Goal: Task Accomplishment & Management: Use online tool/utility

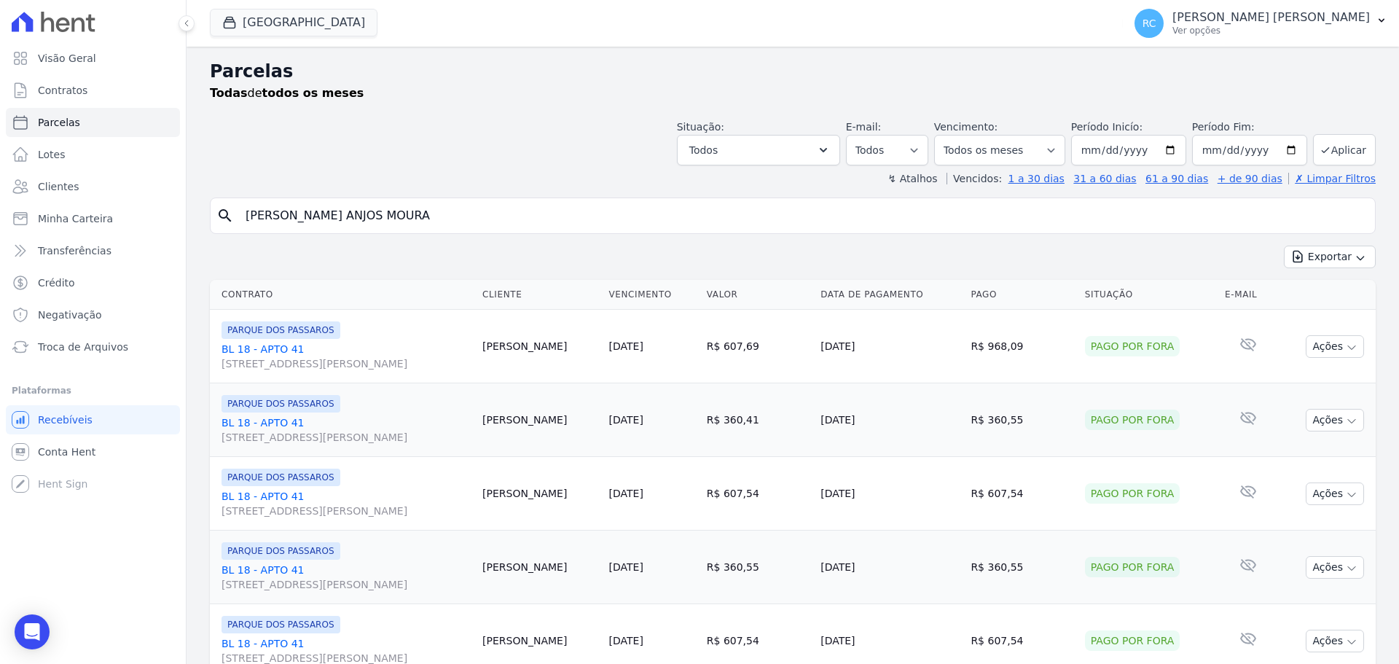
select select
click at [0, 168] on div "Visão Geral Contratos Parcelas Lotes Clientes Minha Carteira Transferências Cré…" at bounding box center [699, 332] width 1399 height 664
paste input "FERNANDO FERREIRA BEZER"
type input "FERNANDO FERREIRA BEZERRA"
select select
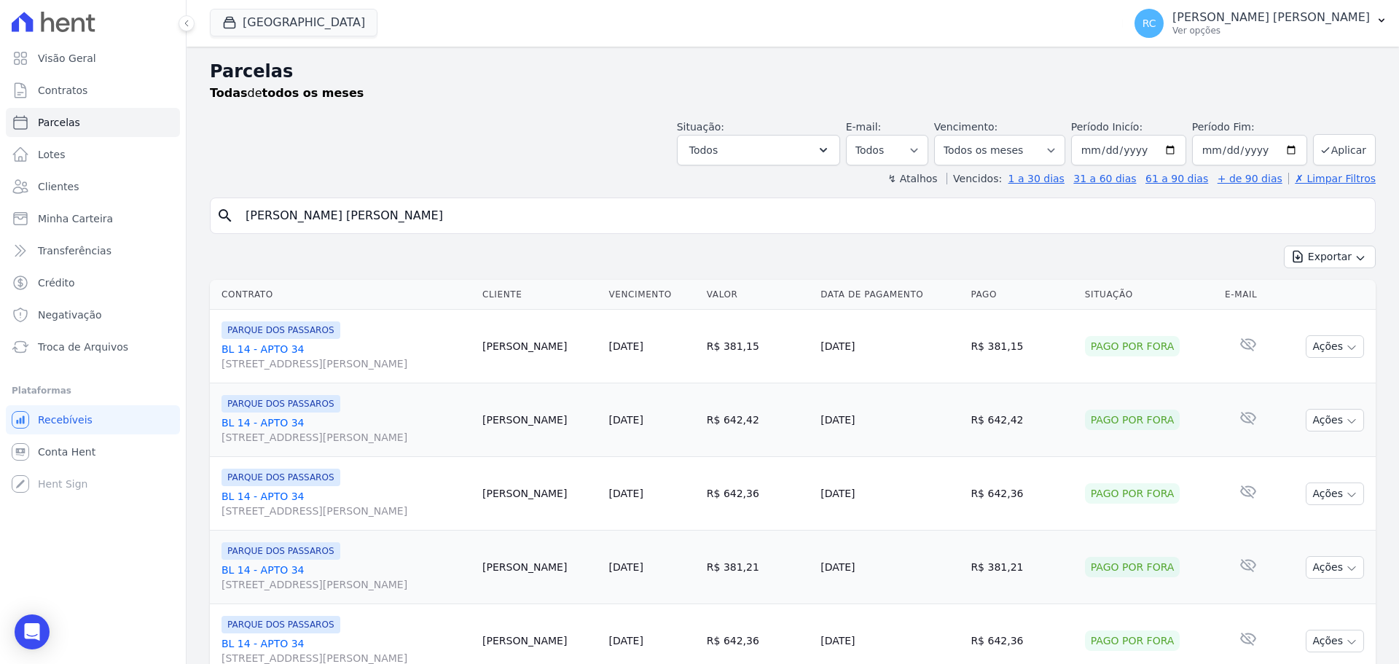
drag, startPoint x: 455, startPoint y: 216, endPoint x: 680, endPoint y: 164, distance: 230.3
click at [79, 254] on div "Visão Geral Contratos Parcelas Lotes Clientes Minha Carteira Transferências Cré…" at bounding box center [699, 332] width 1399 height 664
paste input "William Ribeiro dos Santos"
type input "William Ribeiro dos Santos"
select select
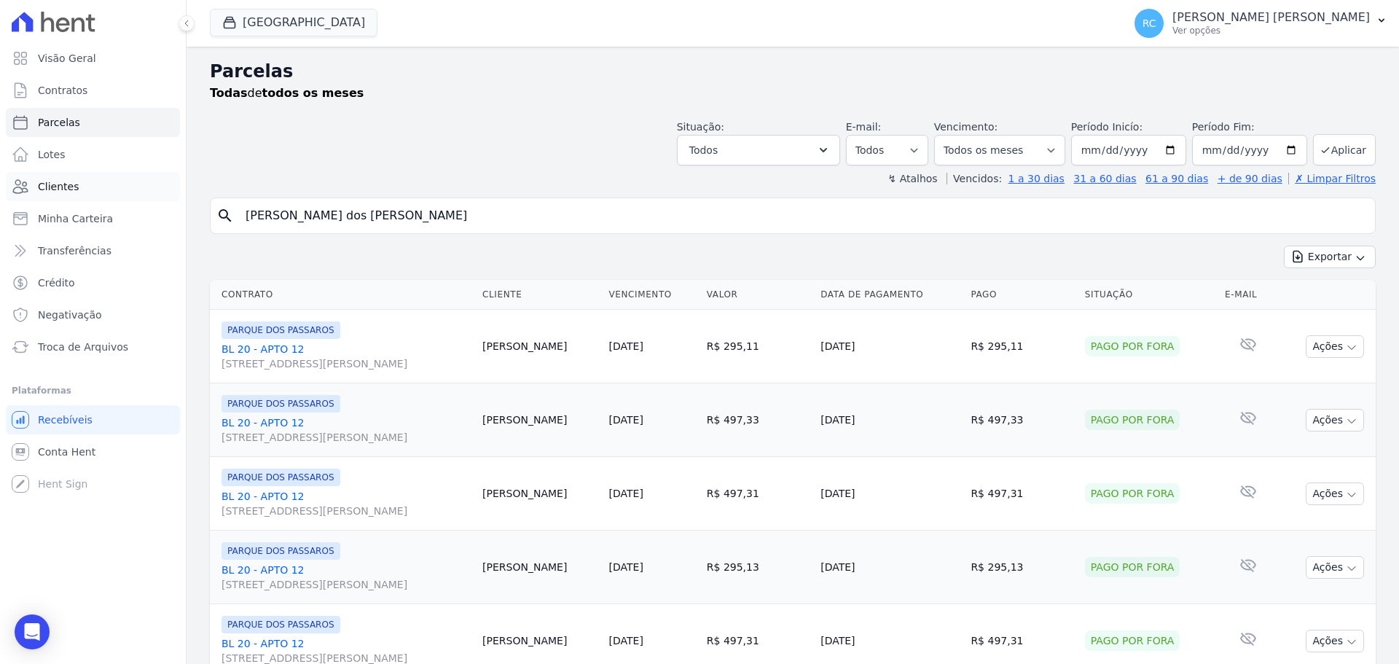
drag, startPoint x: 64, startPoint y: 186, endPoint x: 285, endPoint y: 112, distance: 232.9
click at [34, 177] on div "Visão Geral Contratos Parcelas Lotes Clientes Minha Carteira Transferências Cré…" at bounding box center [699, 332] width 1399 height 664
paste input "Marília dos santos pinto"
type input "Marília dos santos pinto"
select select
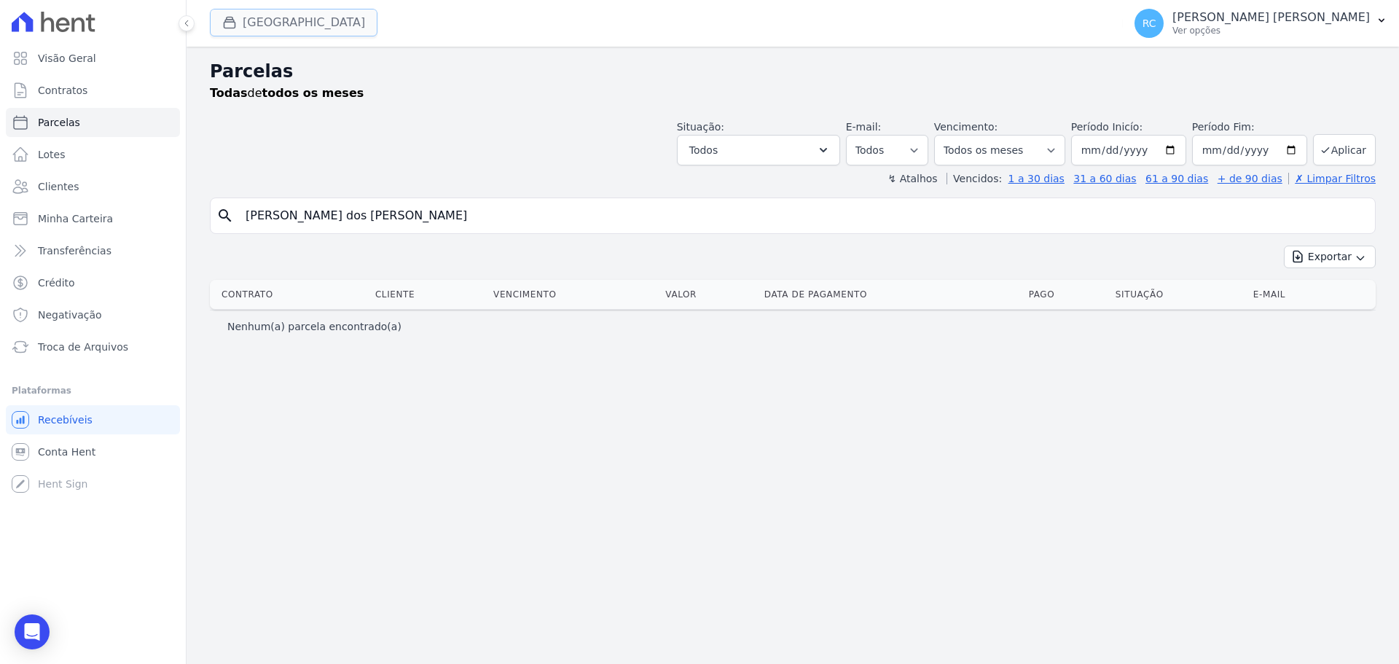
click at [277, 20] on button "[GEOGRAPHIC_DATA]" at bounding box center [294, 23] width 168 height 28
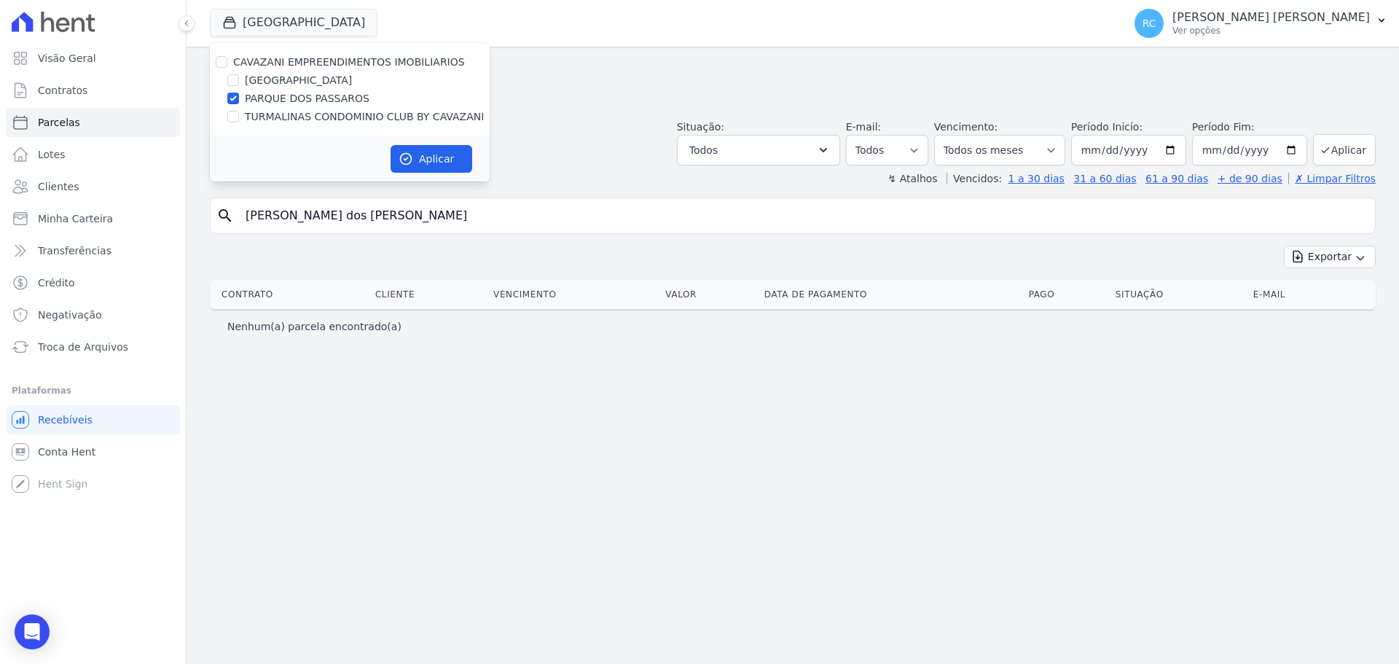
click at [226, 63] on div "CAVAZANI EMPREENDIMENTOS IMOBILIARIOS" at bounding box center [350, 62] width 280 height 15
click at [226, 63] on input "CAVAZANI EMPREENDIMENTOS IMOBILIARIOS" at bounding box center [222, 62] width 12 height 12
checkbox input "true"
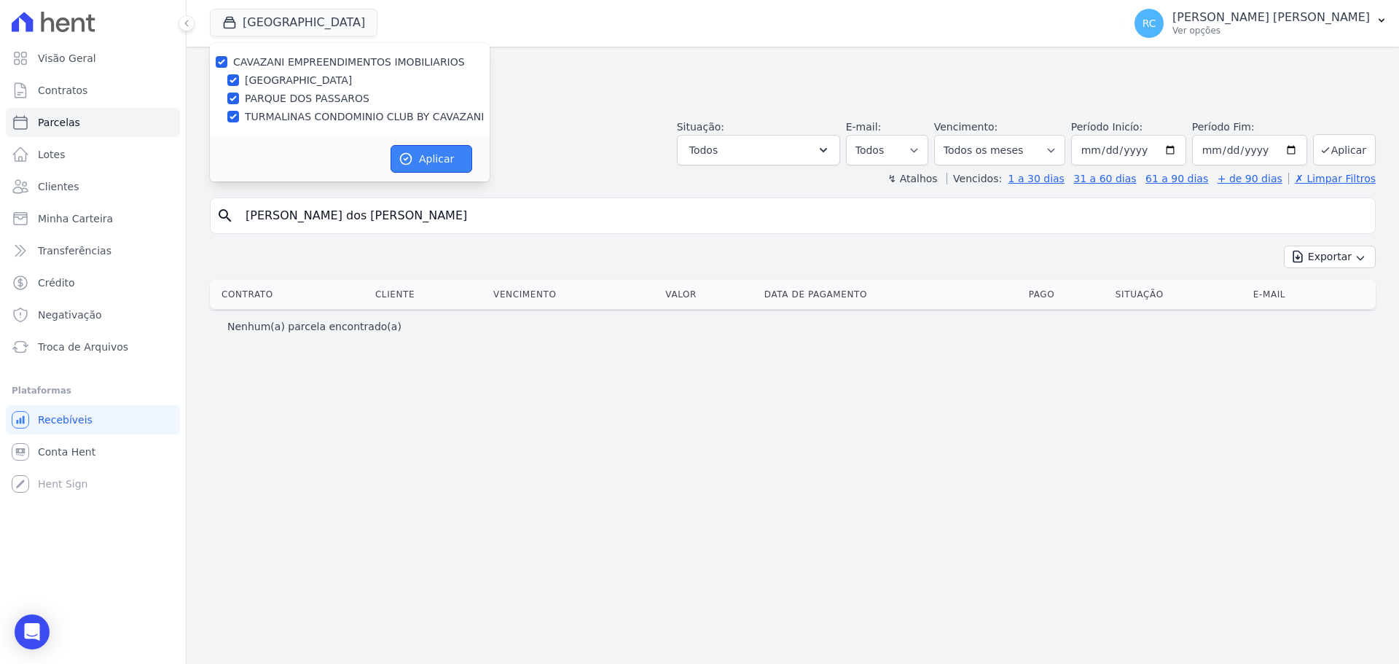
click at [411, 155] on icon "button" at bounding box center [405, 159] width 15 height 15
select select
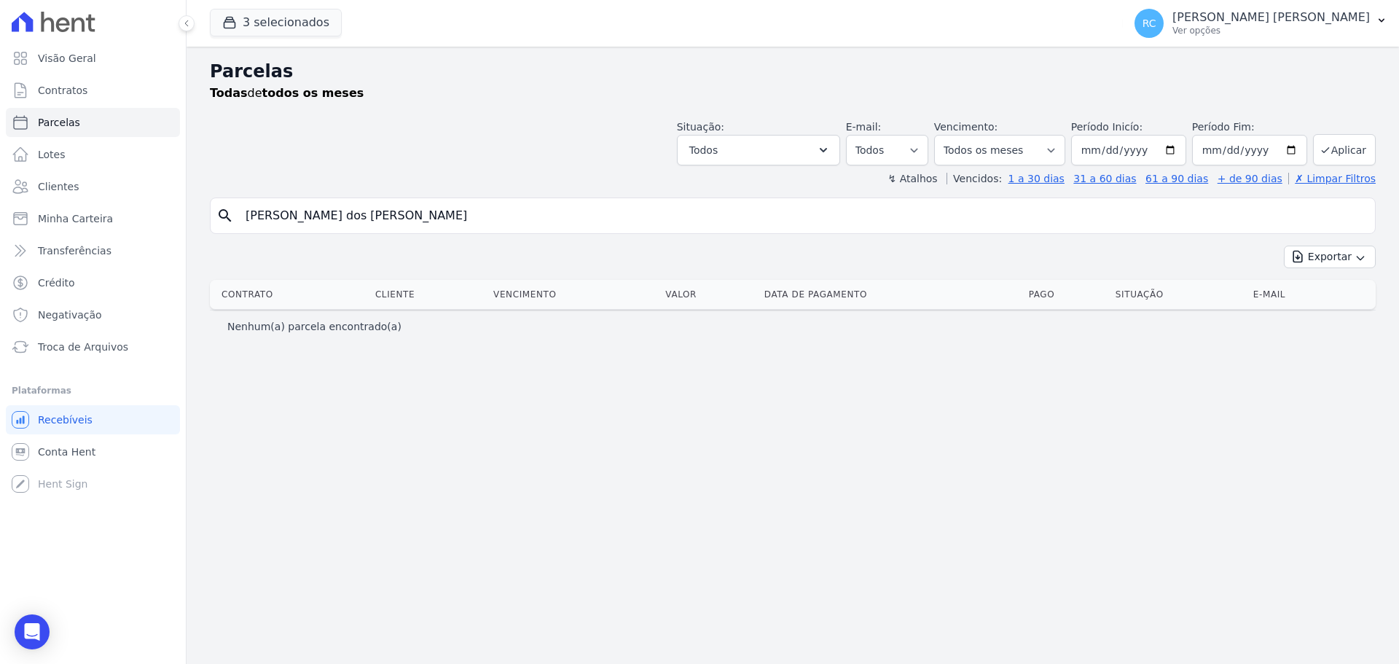
drag, startPoint x: 268, startPoint y: 215, endPoint x: 396, endPoint y: 186, distance: 131.5
click at [267, 211] on input "Marília dos santos pinto" at bounding box center [803, 215] width 1132 height 29
type input "Marilia dos santos pinto"
select select
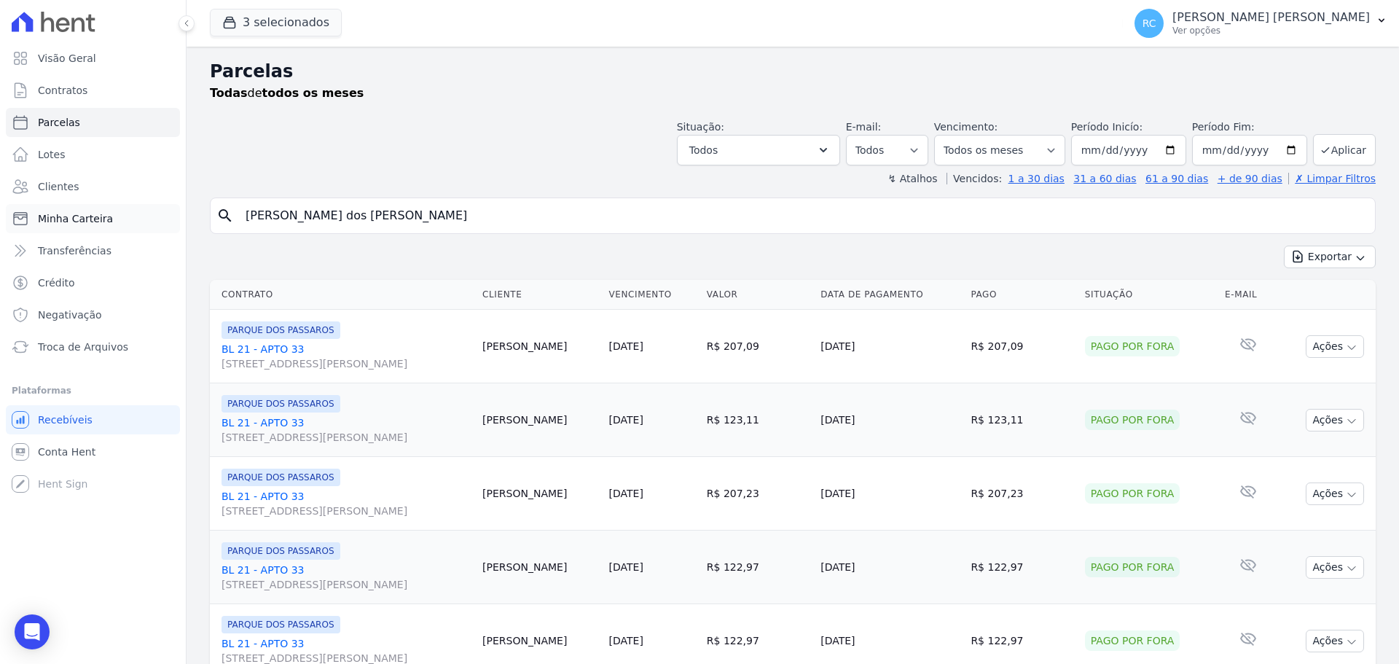
drag, startPoint x: 387, startPoint y: 219, endPoint x: 178, endPoint y: 209, distance: 209.3
click at [170, 210] on div "Visão Geral Contratos Parcelas Lotes Clientes Minha Carteira Transferências Cré…" at bounding box center [699, 332] width 1399 height 664
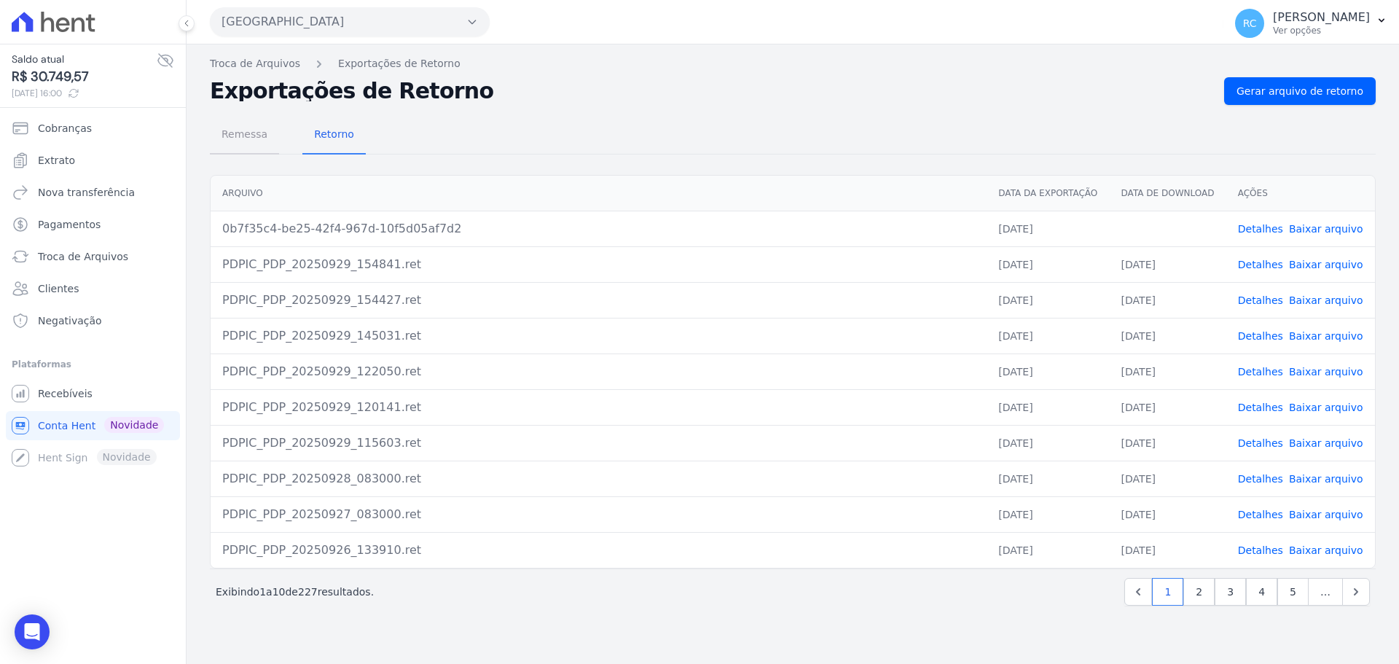
click at [246, 129] on span "Remessa" at bounding box center [244, 133] width 63 height 29
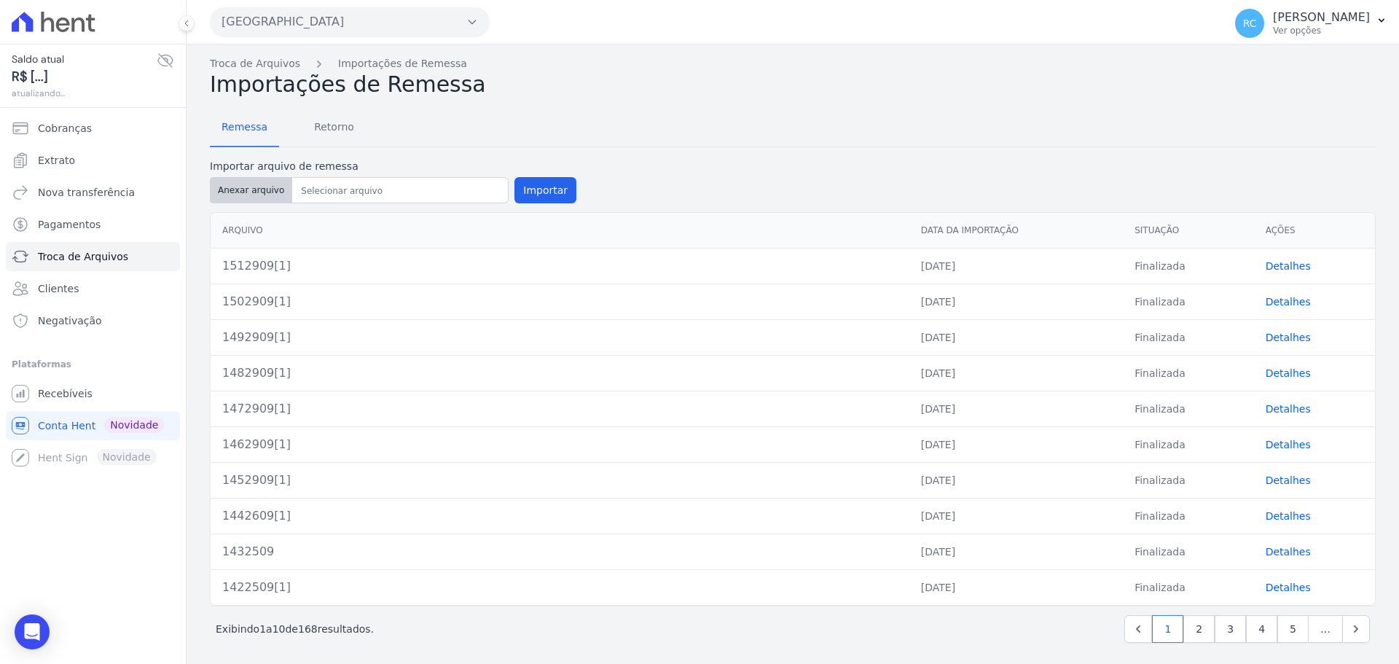
click at [241, 181] on button "Anexar arquivo" at bounding box center [251, 190] width 82 height 26
type input "1522909[1]"
click at [531, 187] on button "Importar" at bounding box center [545, 190] width 62 height 26
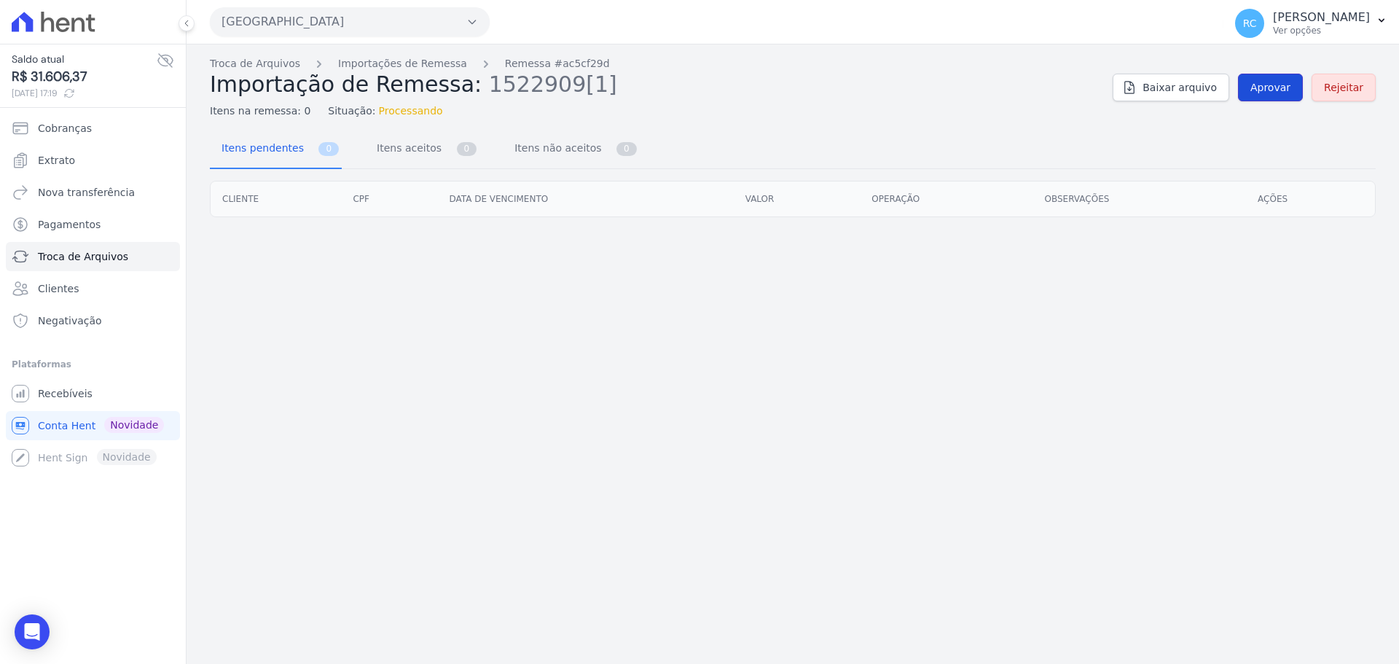
click at [1272, 79] on link "Aprovar" at bounding box center [1270, 88] width 65 height 28
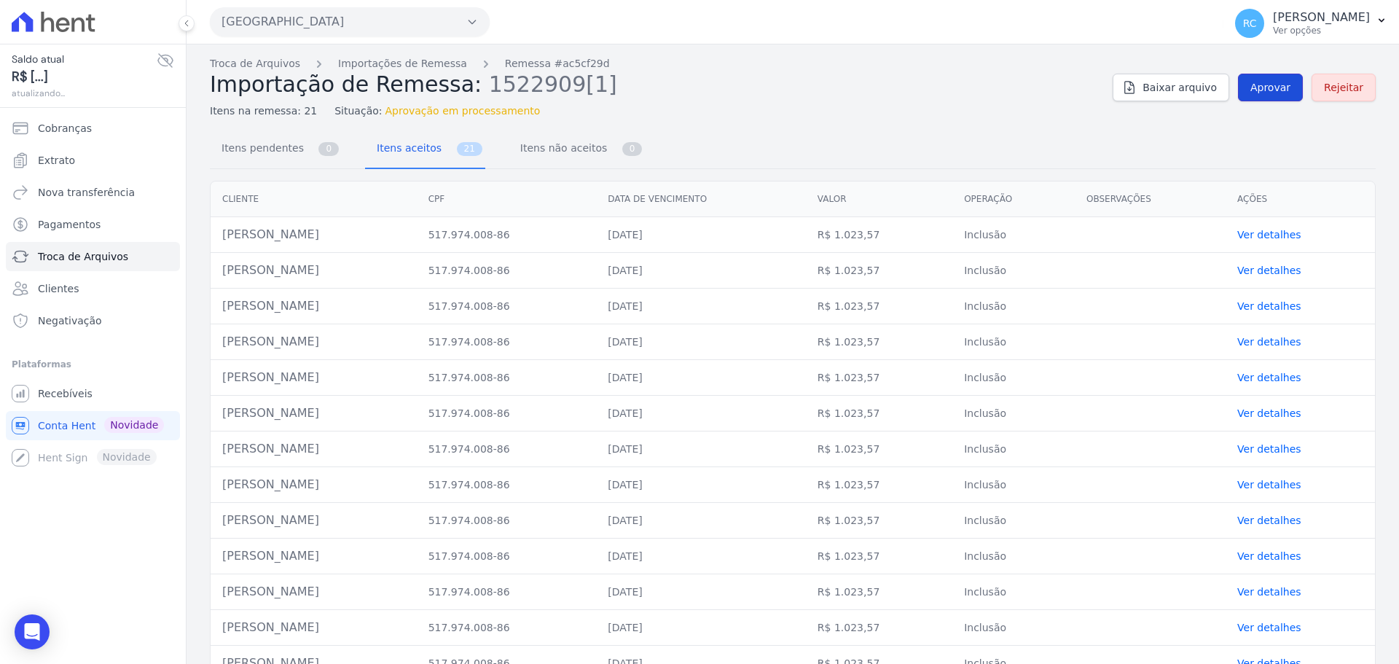
click at [1274, 90] on span "Aprovar" at bounding box center [1270, 87] width 40 height 15
click at [1241, 90] on link "Aprovar" at bounding box center [1270, 88] width 65 height 28
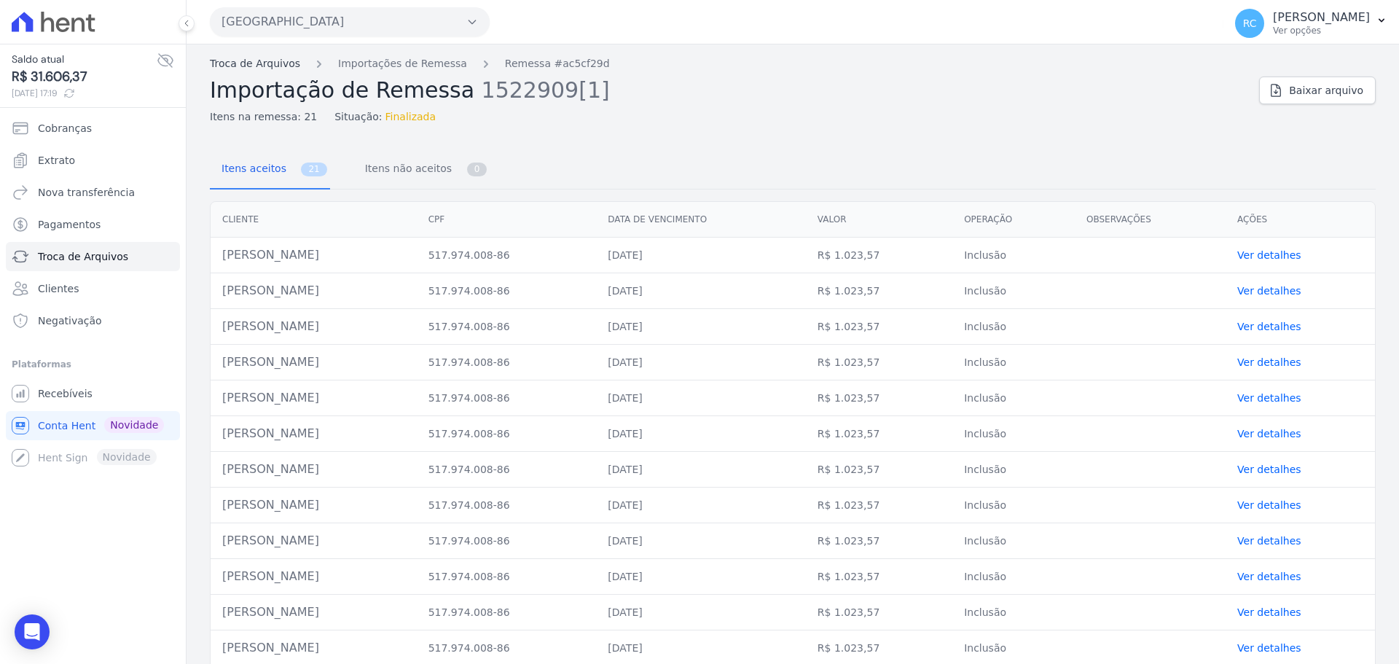
click at [255, 57] on link "Troca de Arquivos" at bounding box center [255, 63] width 90 height 15
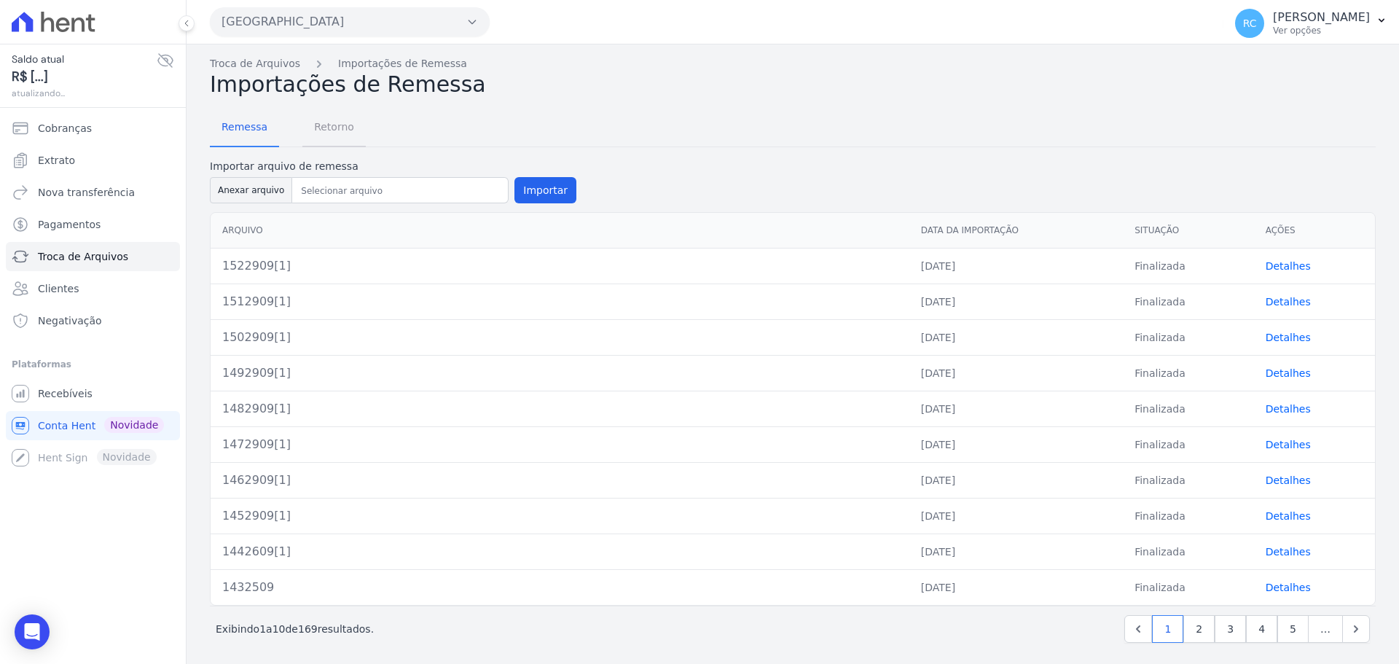
click at [324, 115] on span "Retorno" at bounding box center [334, 126] width 58 height 29
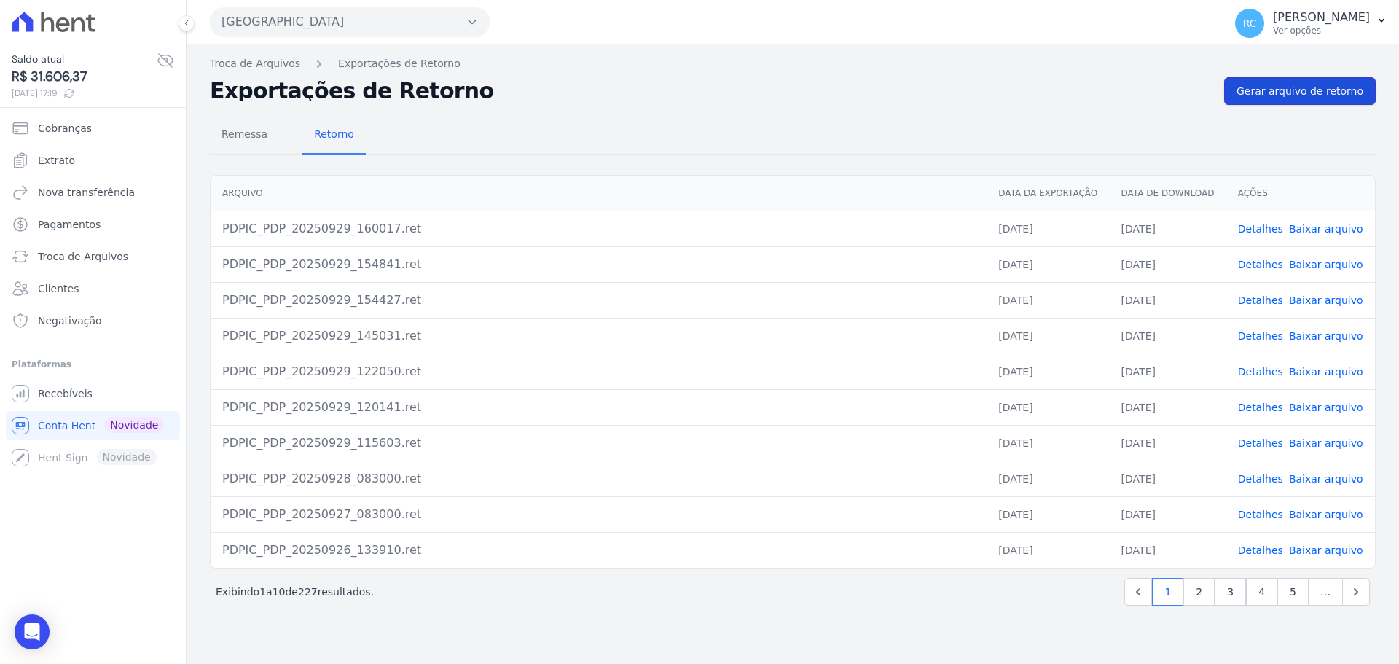
click at [1296, 95] on span "Gerar arquivo de retorno" at bounding box center [1299, 91] width 127 height 15
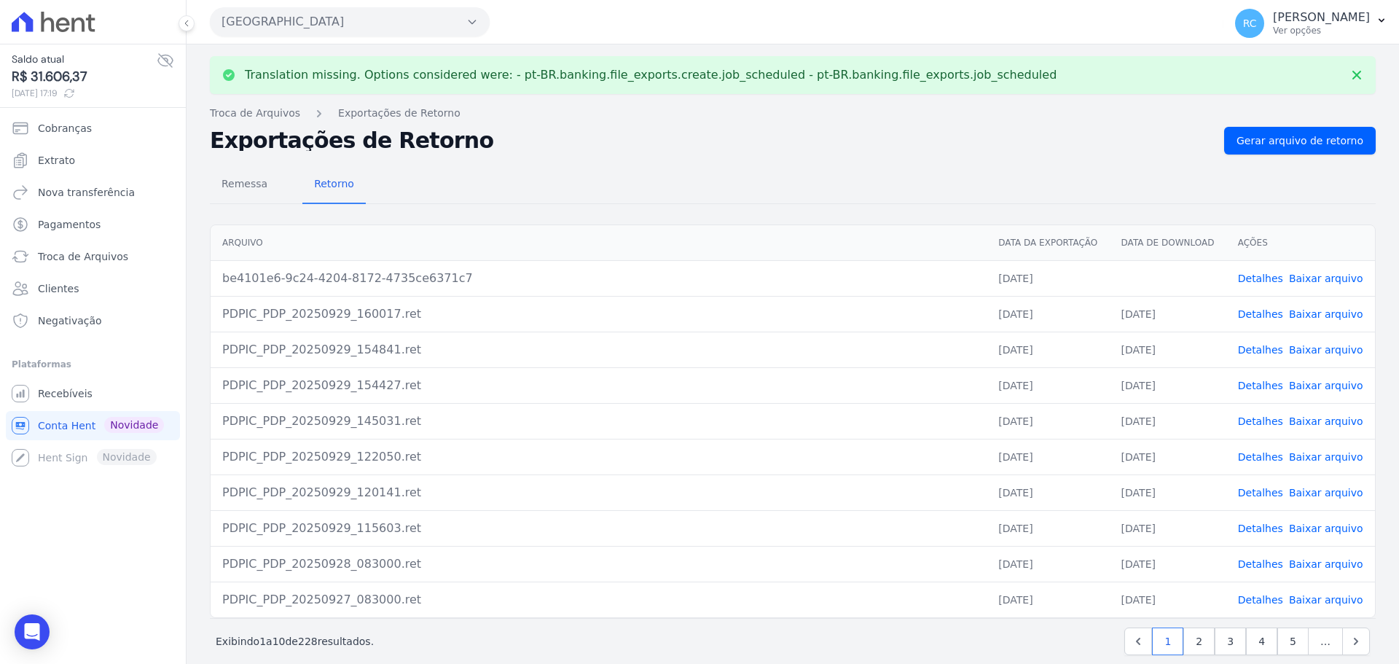
click at [1308, 276] on link "Baixar arquivo" at bounding box center [1326, 278] width 74 height 12
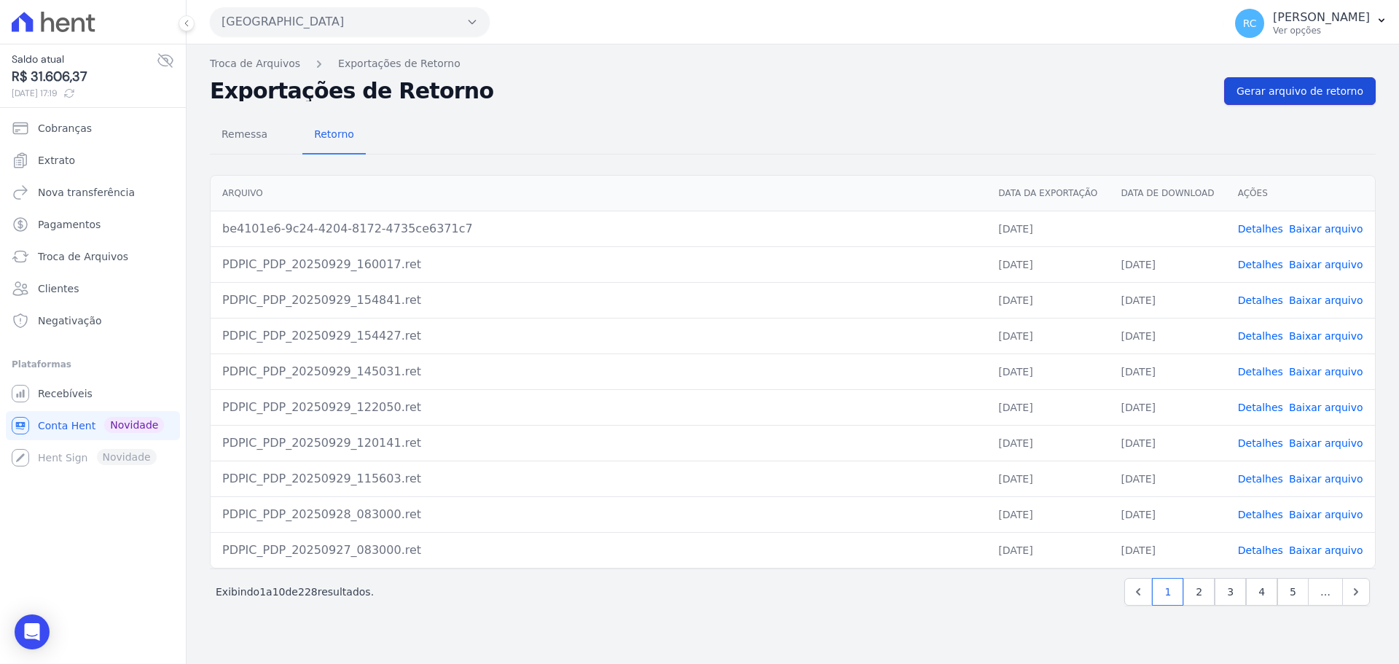
click at [1305, 83] on link "Gerar arquivo de retorno" at bounding box center [1300, 91] width 152 height 28
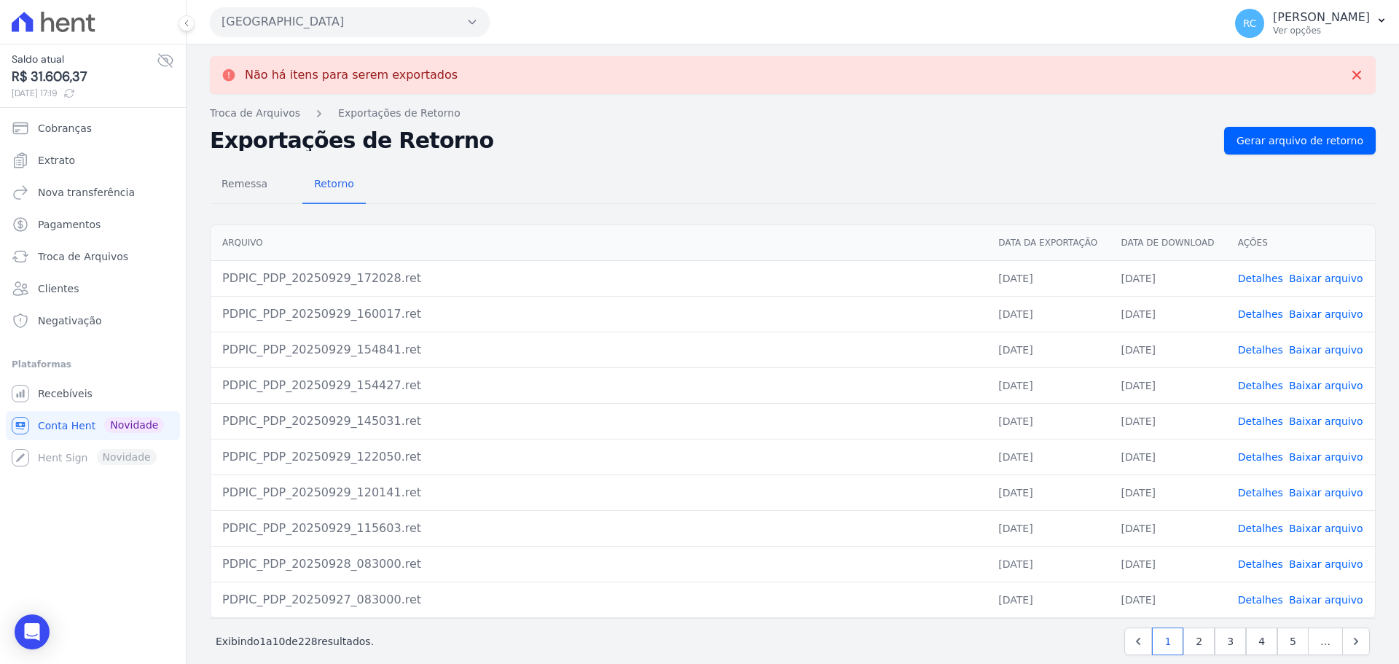
click at [1319, 278] on link "Baixar arquivo" at bounding box center [1326, 278] width 74 height 12
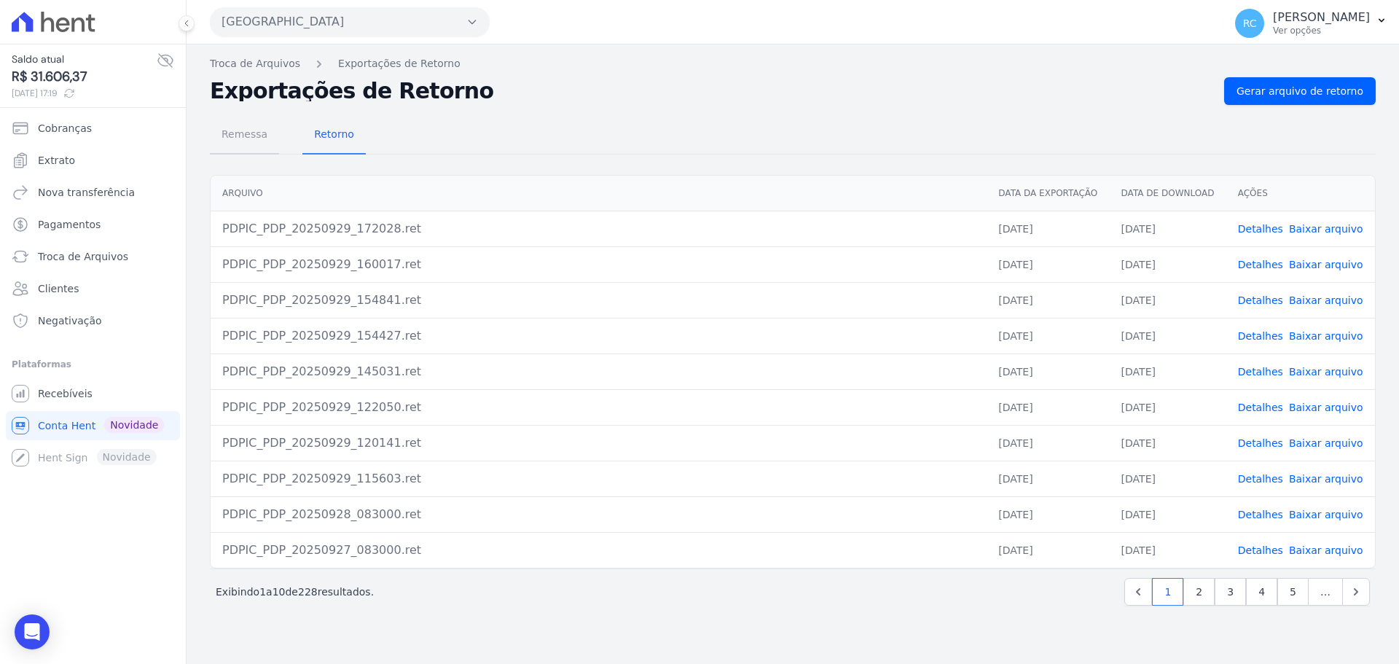
click at [239, 125] on span "Remessa" at bounding box center [244, 133] width 63 height 29
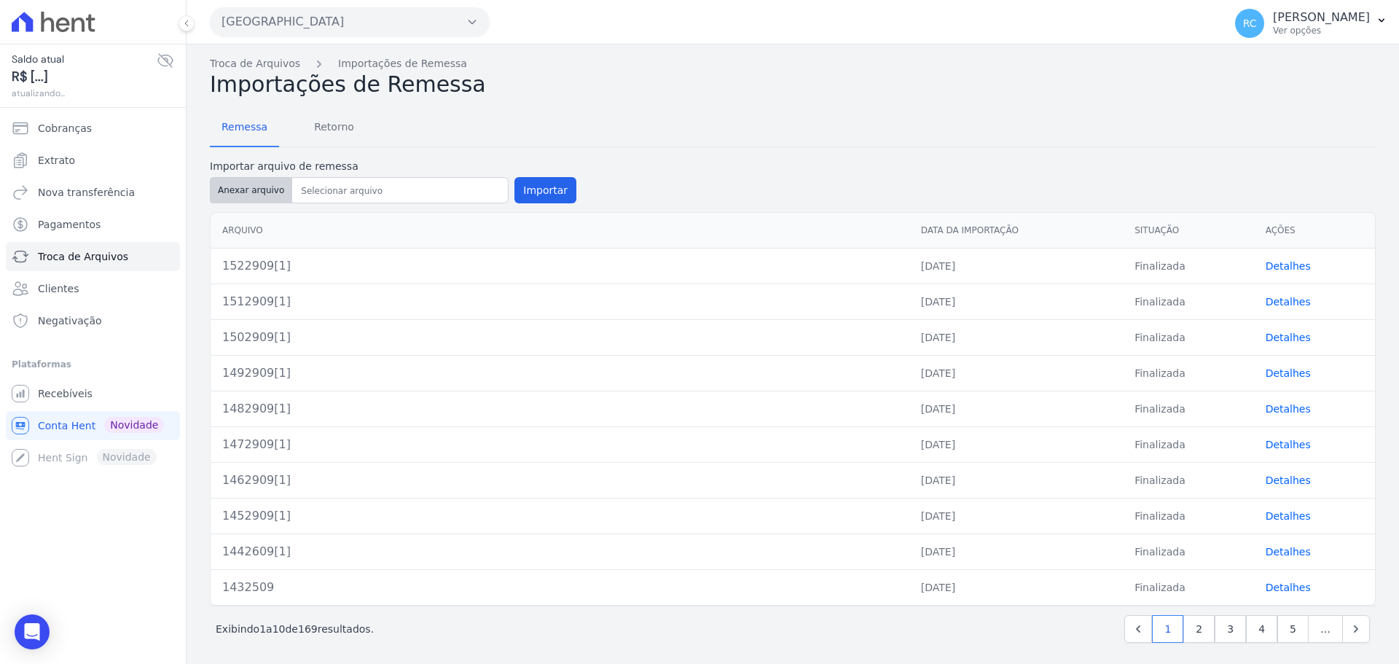
click at [266, 178] on button "Anexar arquivo" at bounding box center [251, 190] width 82 height 26
type input "1532909[1]"
click at [522, 194] on button "Importar" at bounding box center [545, 190] width 62 height 26
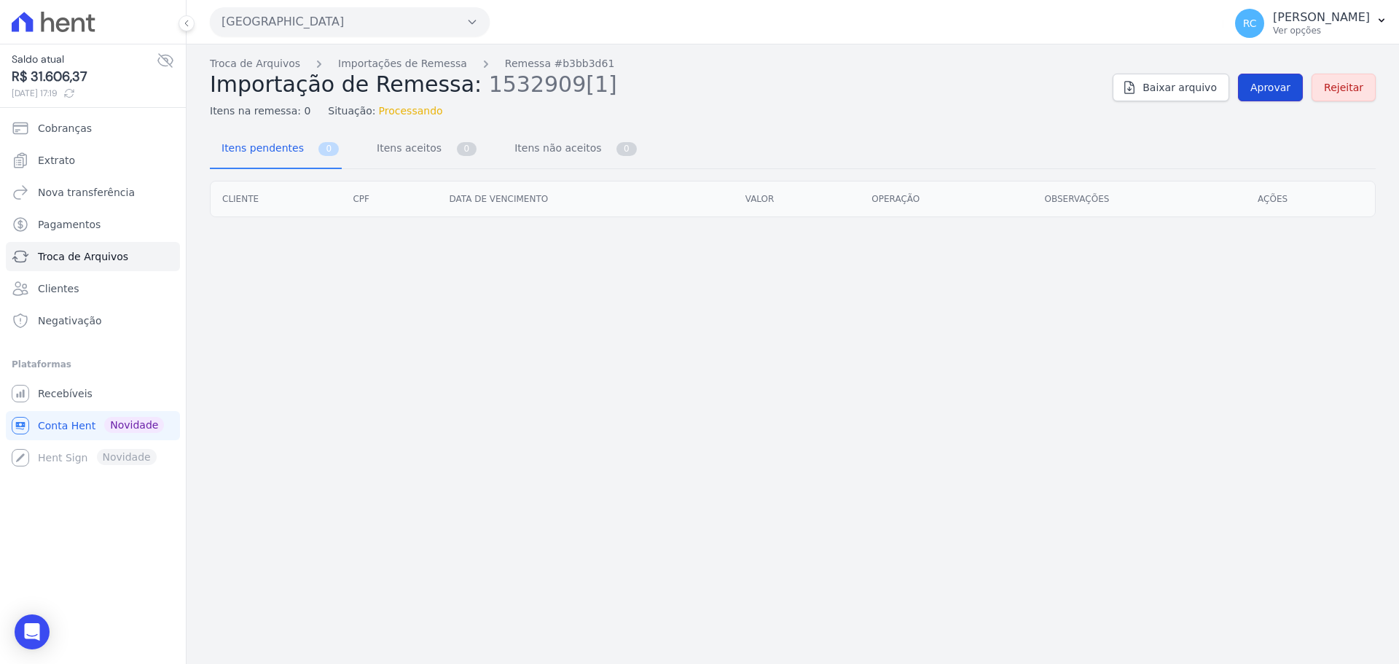
click at [1270, 93] on span "Aprovar" at bounding box center [1270, 87] width 40 height 15
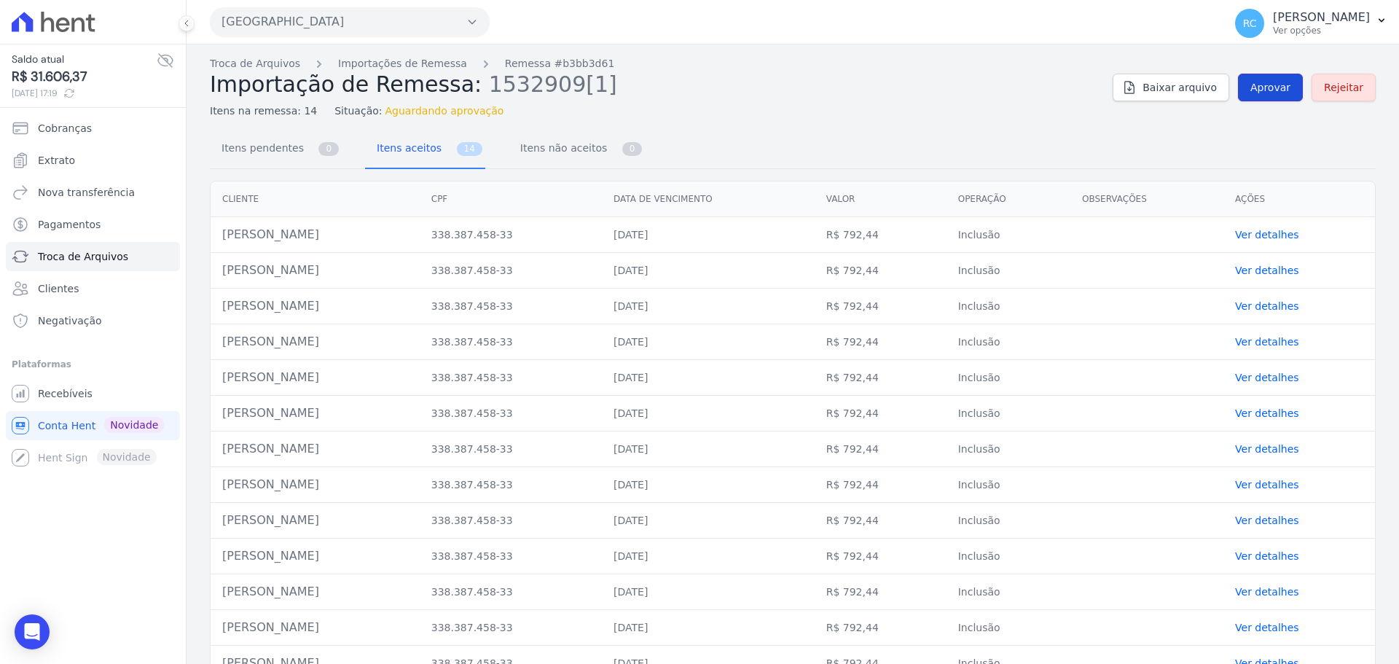
click at [1263, 90] on span "Aprovar" at bounding box center [1270, 87] width 40 height 15
click at [1267, 95] on link "Aprovar" at bounding box center [1270, 88] width 65 height 28
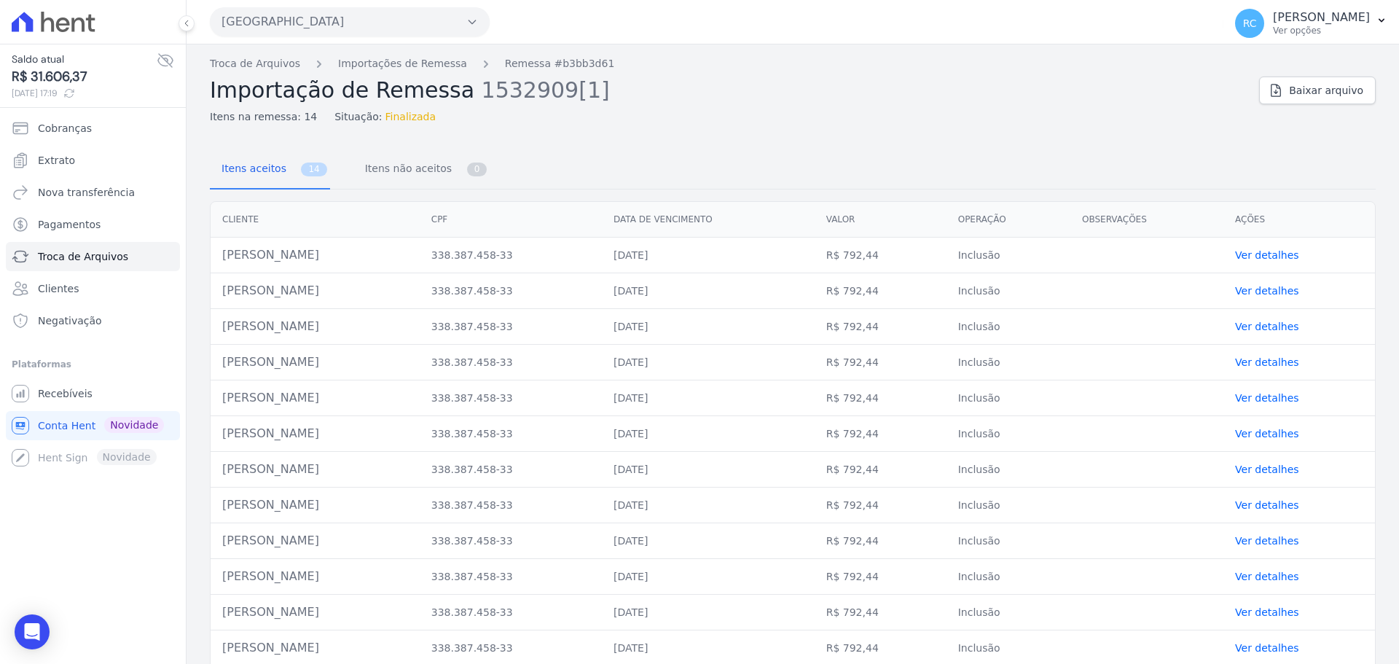
click at [297, 243] on td "[PERSON_NAME]" at bounding box center [315, 255] width 209 height 36
click at [297, 242] on td "[PERSON_NAME]" at bounding box center [315, 255] width 209 height 36
click at [248, 65] on link "Troca de Arquivos" at bounding box center [255, 63] width 90 height 15
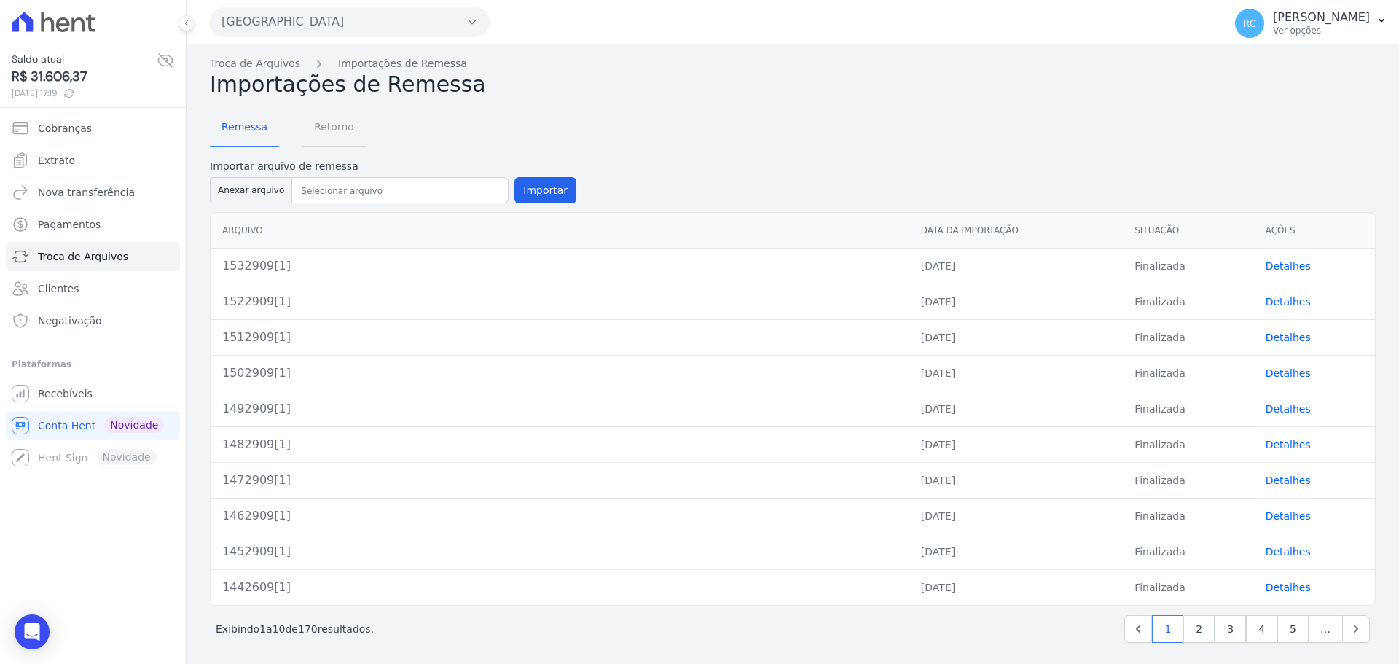
click at [331, 130] on span "Retorno" at bounding box center [334, 126] width 58 height 29
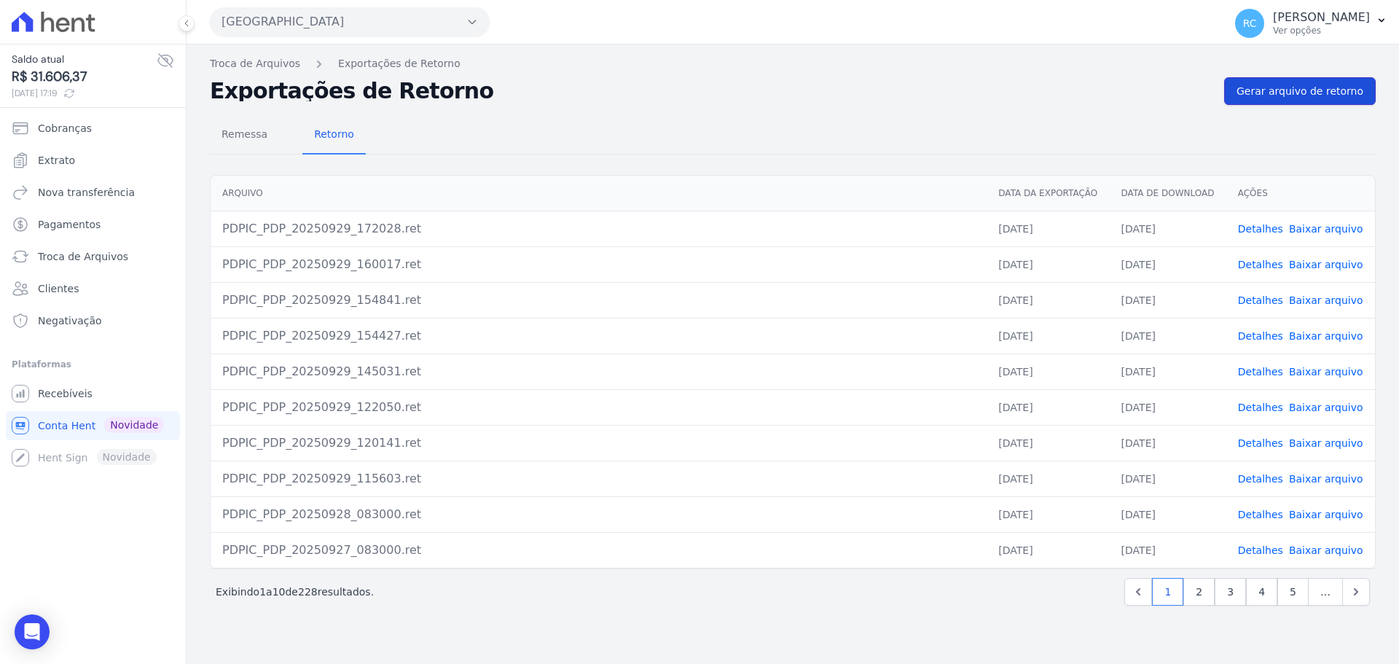
click at [1287, 98] on span "Gerar arquivo de retorno" at bounding box center [1299, 91] width 127 height 15
click at [1289, 93] on span "Gerar arquivo de retorno" at bounding box center [1299, 91] width 127 height 15
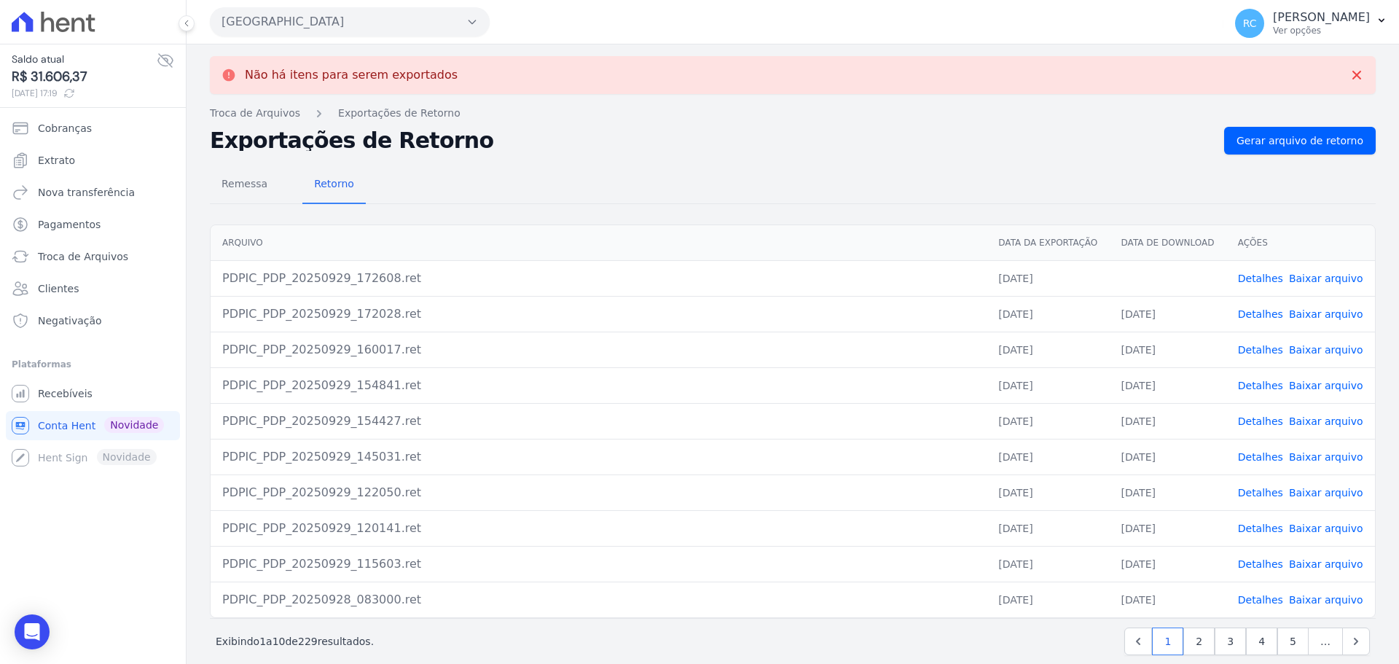
click at [1340, 274] on link "Baixar arquivo" at bounding box center [1326, 278] width 74 height 12
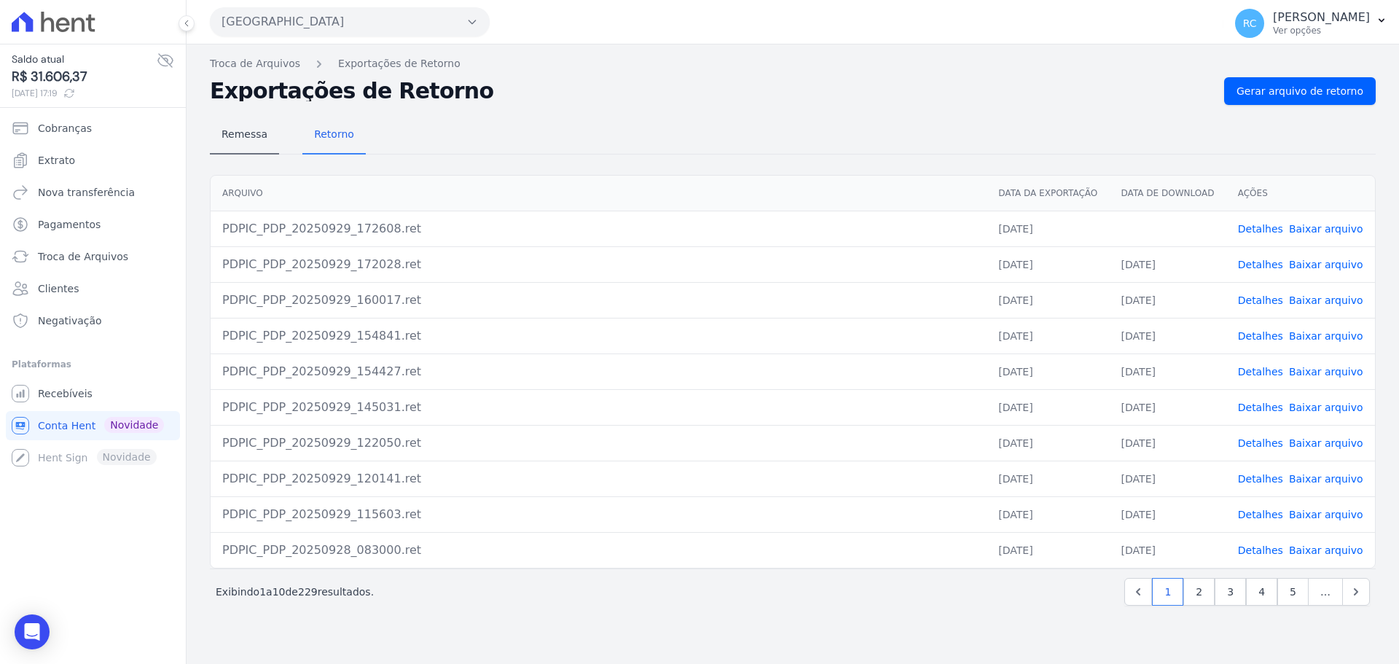
drag, startPoint x: 197, startPoint y: 137, endPoint x: 217, endPoint y: 130, distance: 20.7
click at [211, 133] on div "Não há itens para serem exportados Troca de [GEOGRAPHIC_DATA] Exportações de Re…" at bounding box center [792, 353] width 1212 height 619
click at [221, 129] on span "Remessa" at bounding box center [244, 133] width 63 height 29
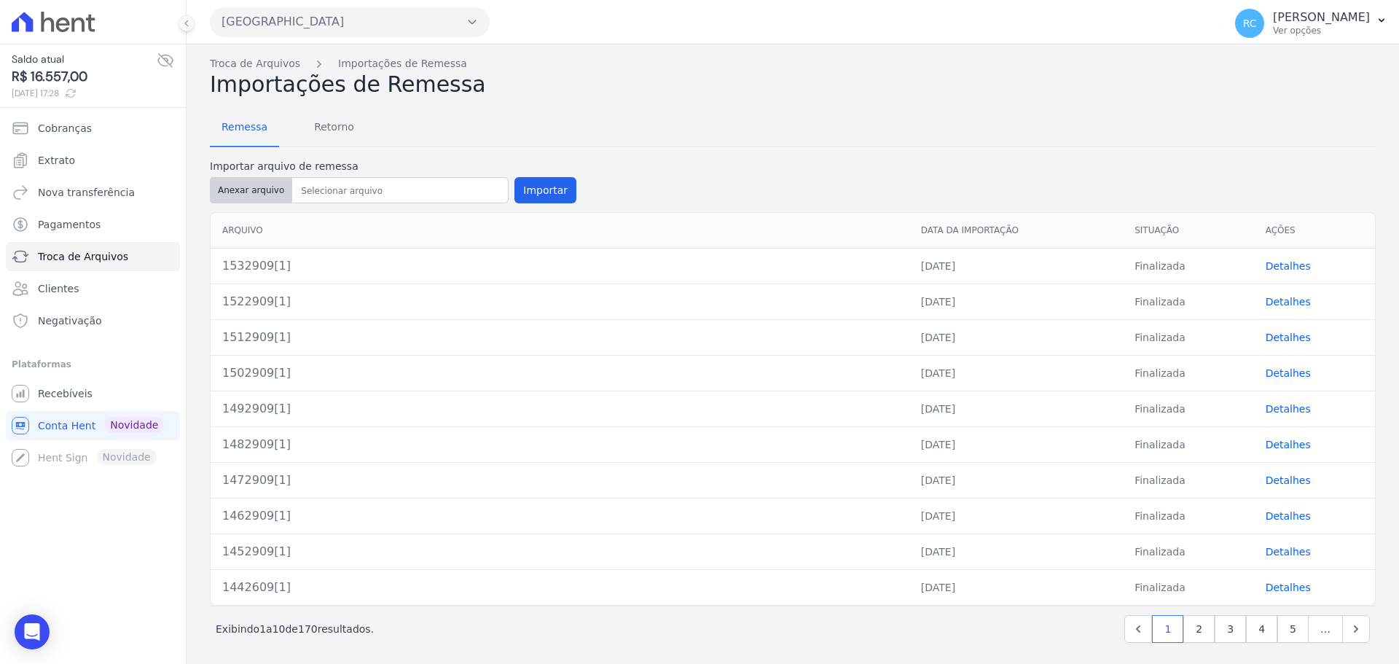
click at [257, 192] on button "Anexar arquivo" at bounding box center [251, 190] width 82 height 26
type input "1542909[1]"
click at [517, 189] on button "Importar" at bounding box center [545, 190] width 62 height 26
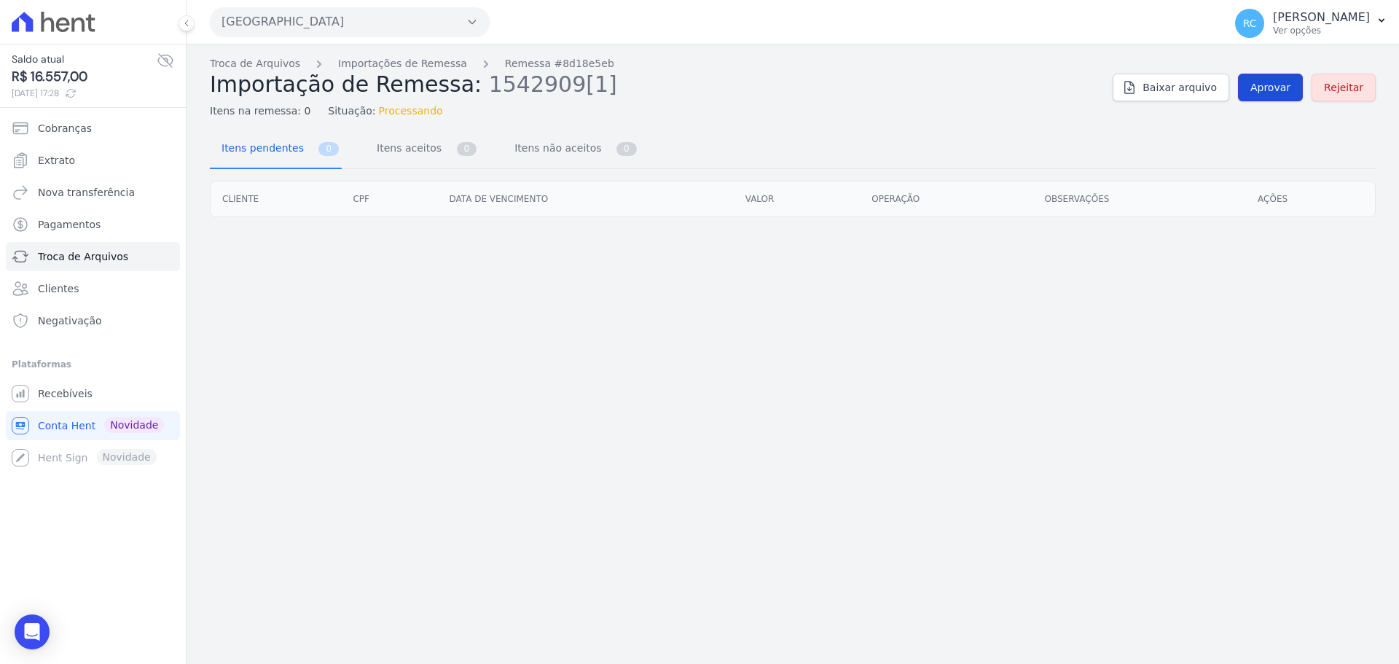
click at [1264, 87] on span "Aprovar" at bounding box center [1270, 87] width 40 height 15
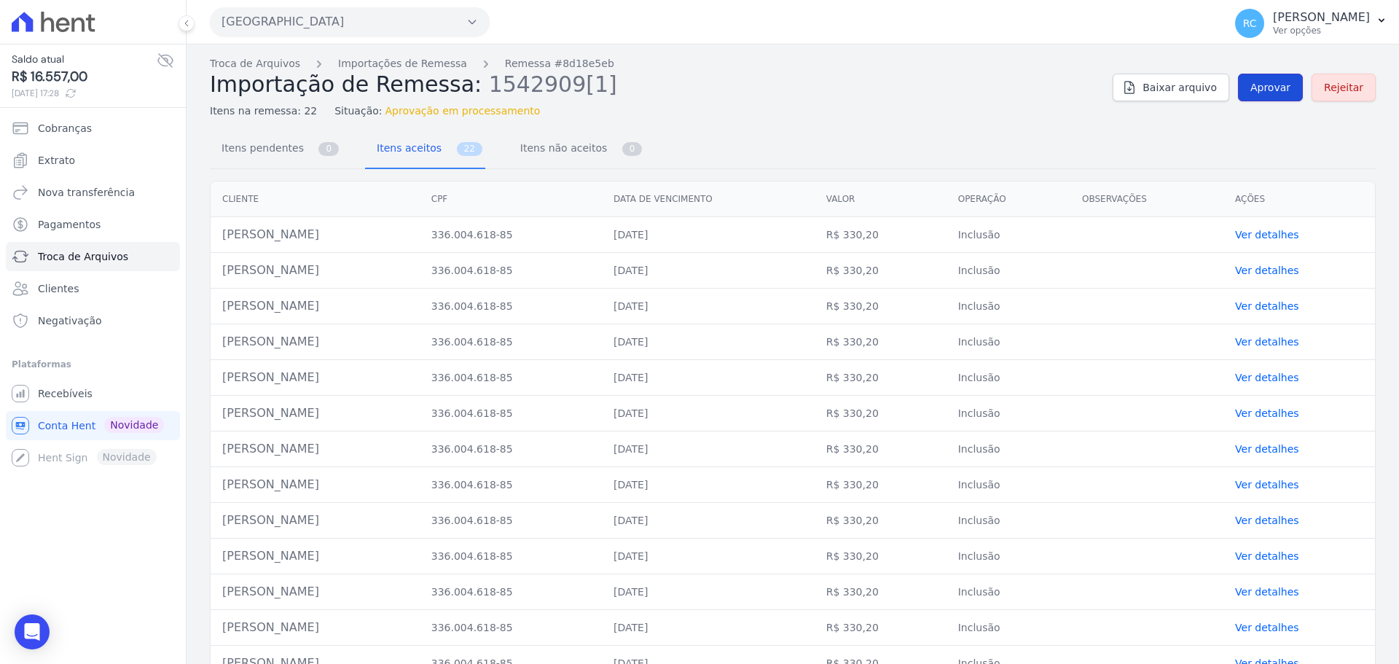
click at [1274, 90] on span "Aprovar" at bounding box center [1270, 87] width 40 height 15
click at [1244, 88] on link "Aprovar" at bounding box center [1270, 88] width 65 height 28
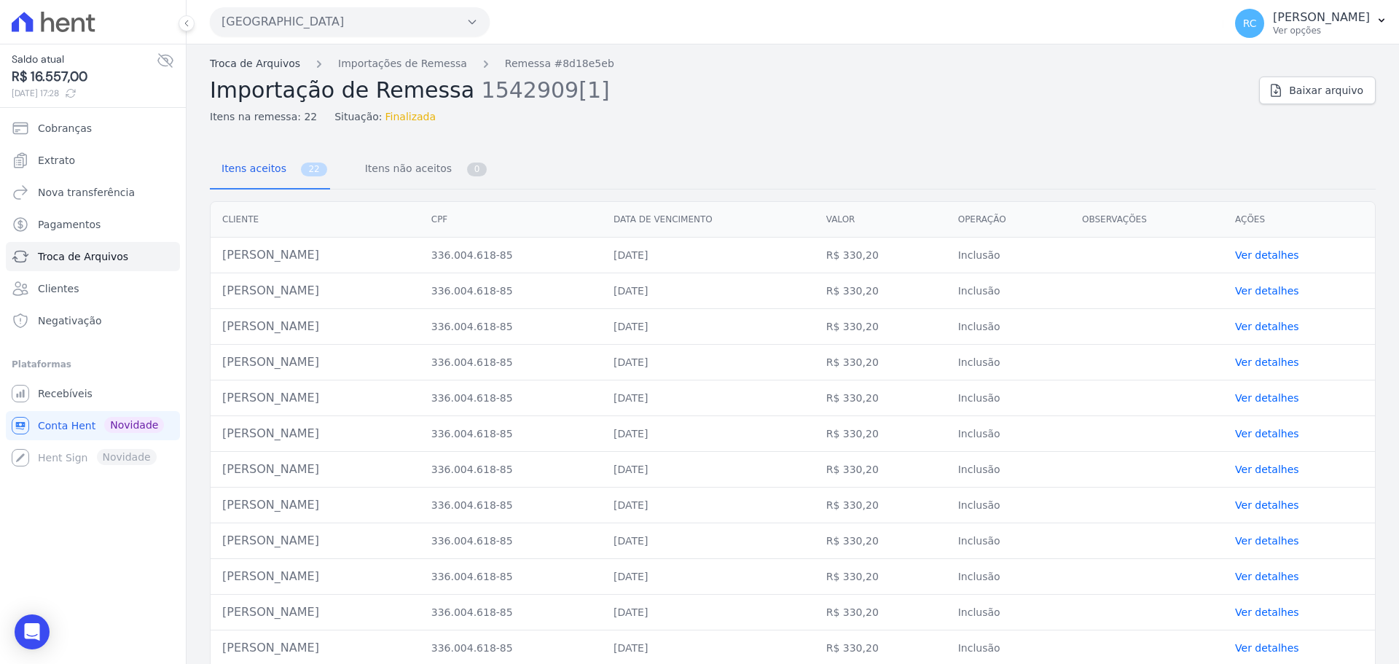
click at [248, 67] on link "Troca de Arquivos" at bounding box center [255, 63] width 90 height 15
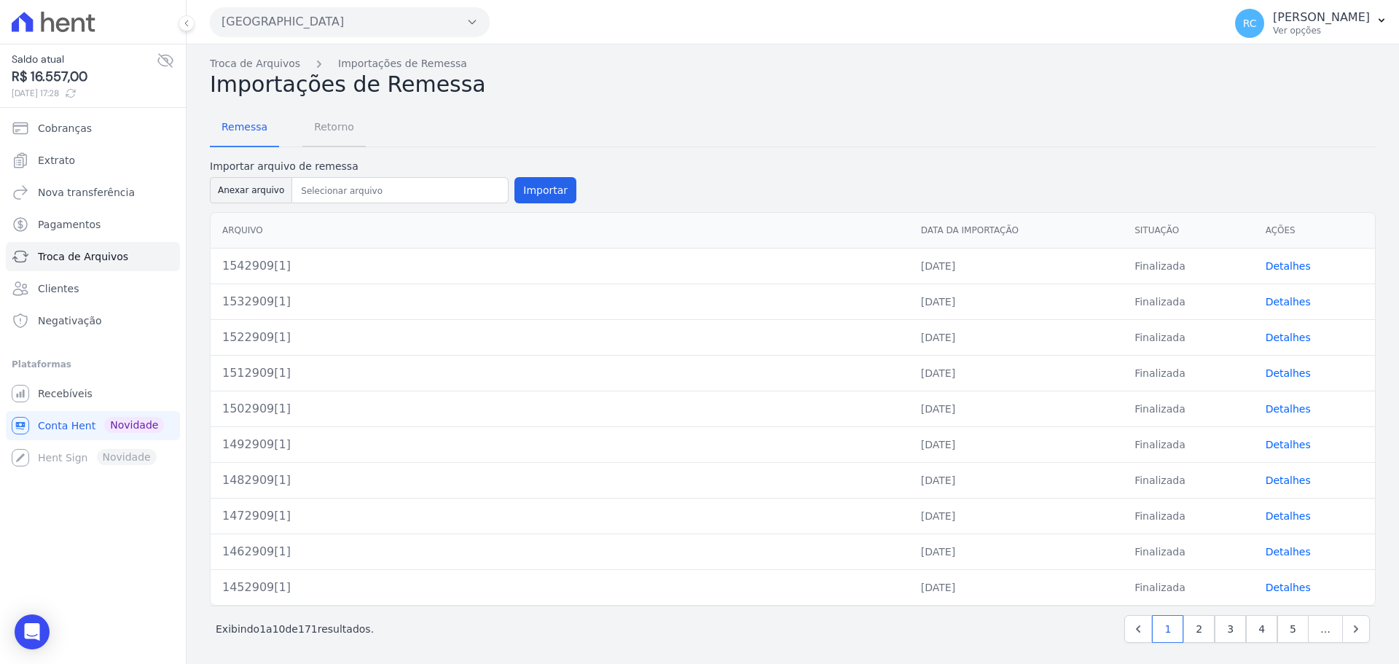
click at [326, 137] on span "Retorno" at bounding box center [334, 126] width 58 height 29
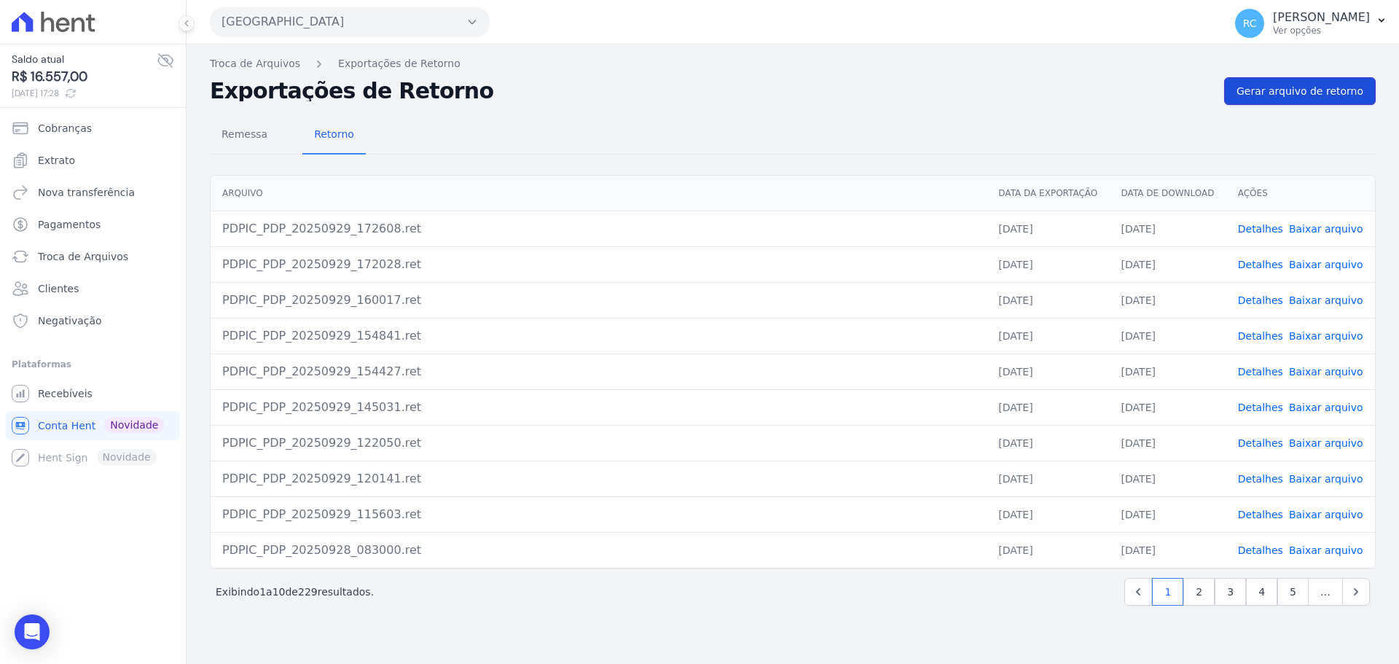
click at [1296, 103] on link "Gerar arquivo de retorno" at bounding box center [1300, 91] width 152 height 28
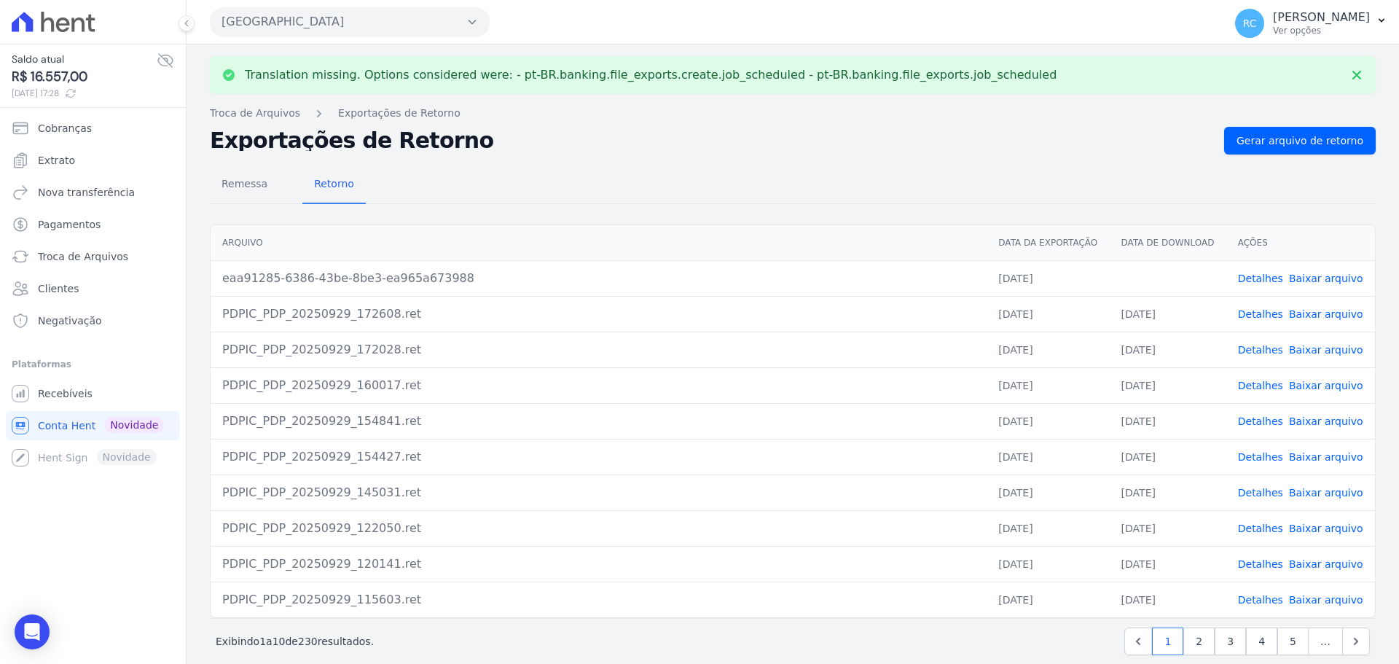
click at [1311, 280] on link "Baixar arquivo" at bounding box center [1326, 278] width 74 height 12
